Goal: Transaction & Acquisition: Purchase product/service

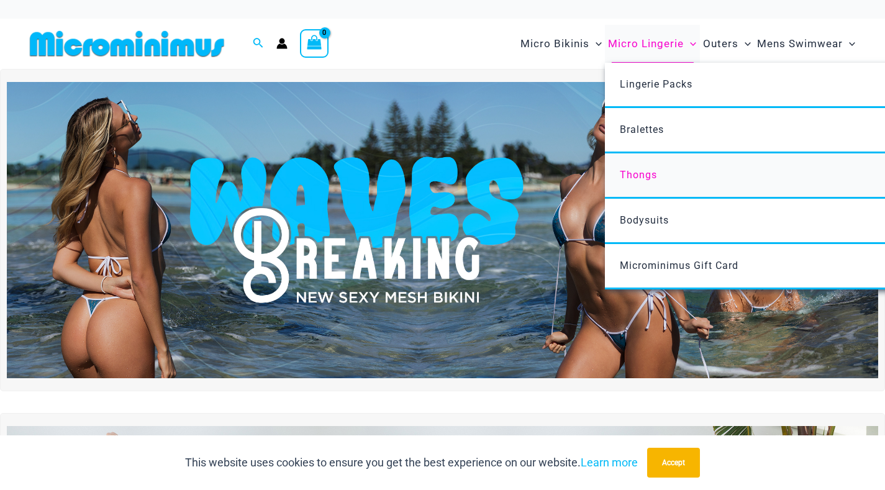
click at [652, 175] on span "Thongs" at bounding box center [638, 175] width 37 height 12
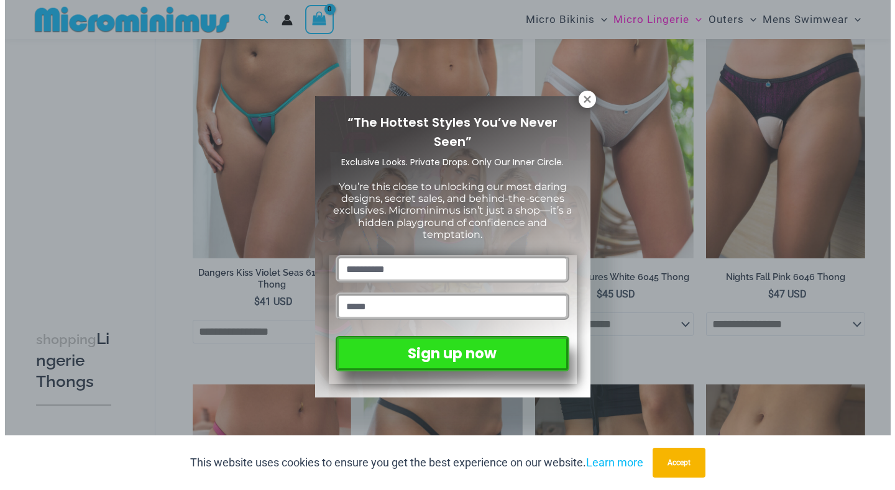
scroll to position [846, 0]
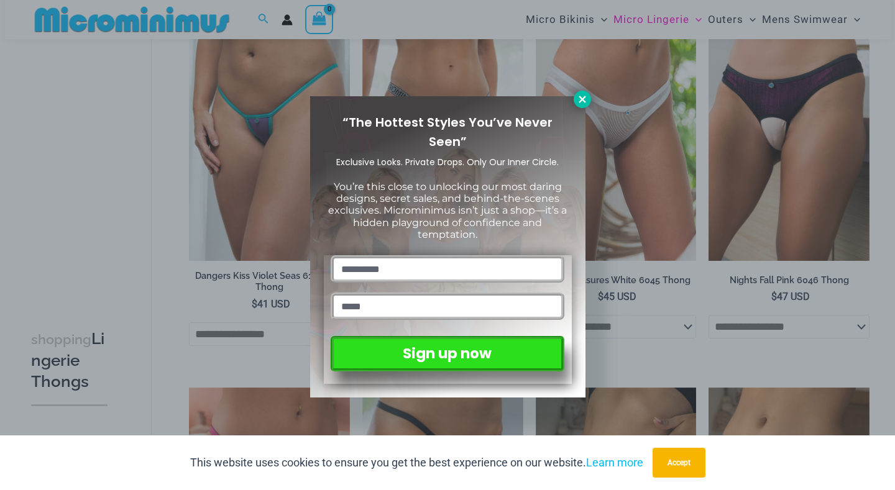
click at [577, 98] on icon at bounding box center [582, 99] width 11 height 11
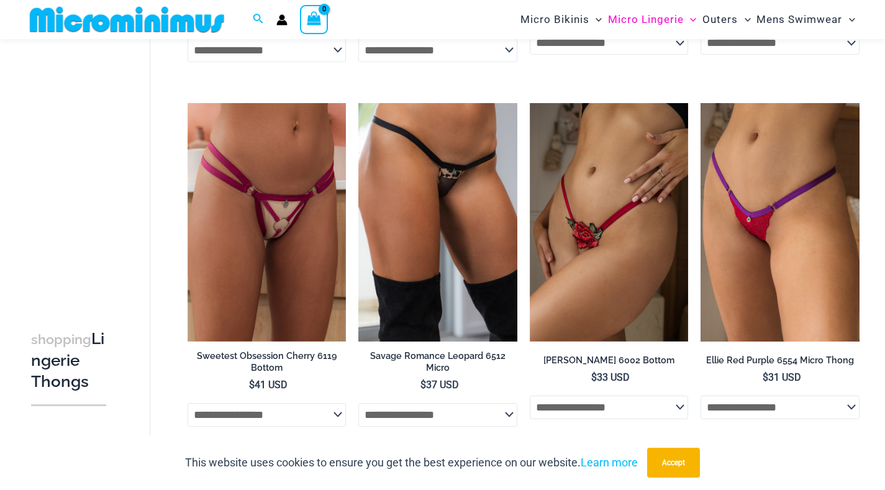
scroll to position [1121, 0]
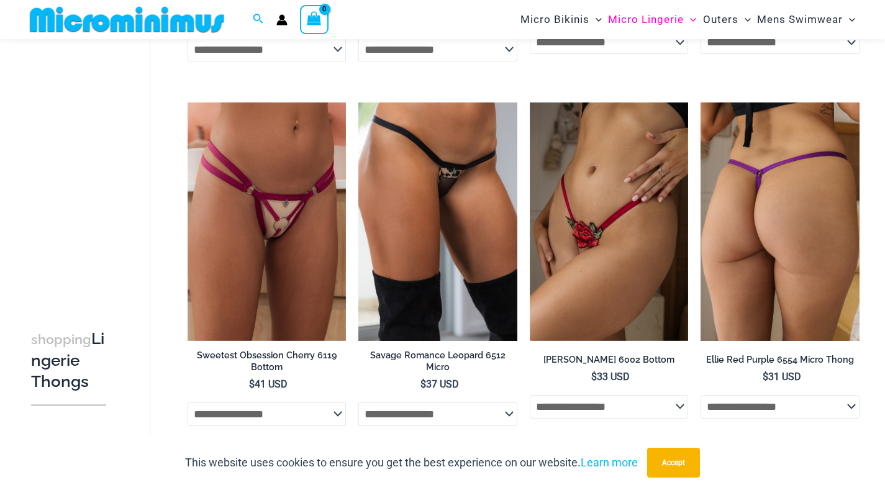
click at [749, 277] on img at bounding box center [780, 222] width 159 height 238
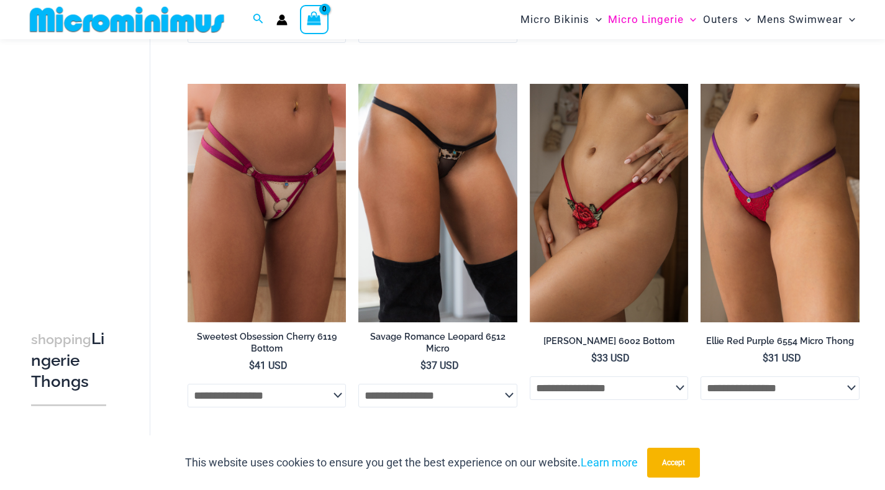
scroll to position [1139, 0]
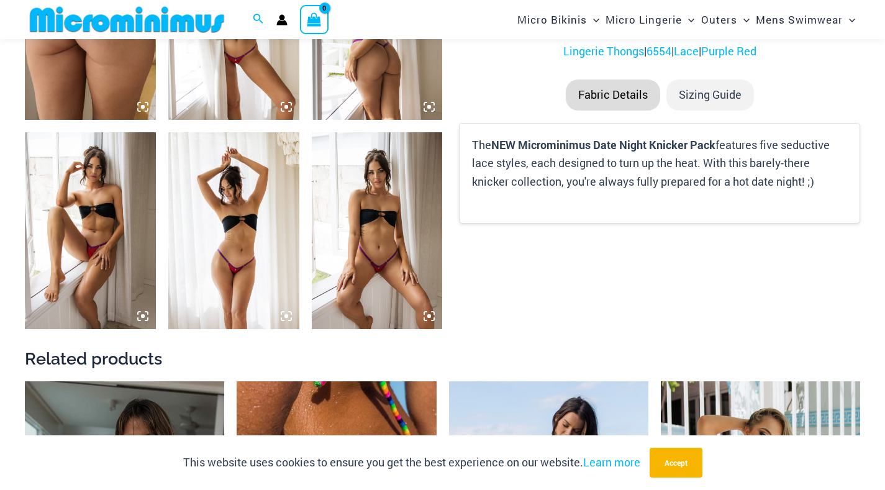
scroll to position [829, 0]
click at [361, 249] on img at bounding box center [377, 230] width 131 height 196
